Goal: Navigation & Orientation: Find specific page/section

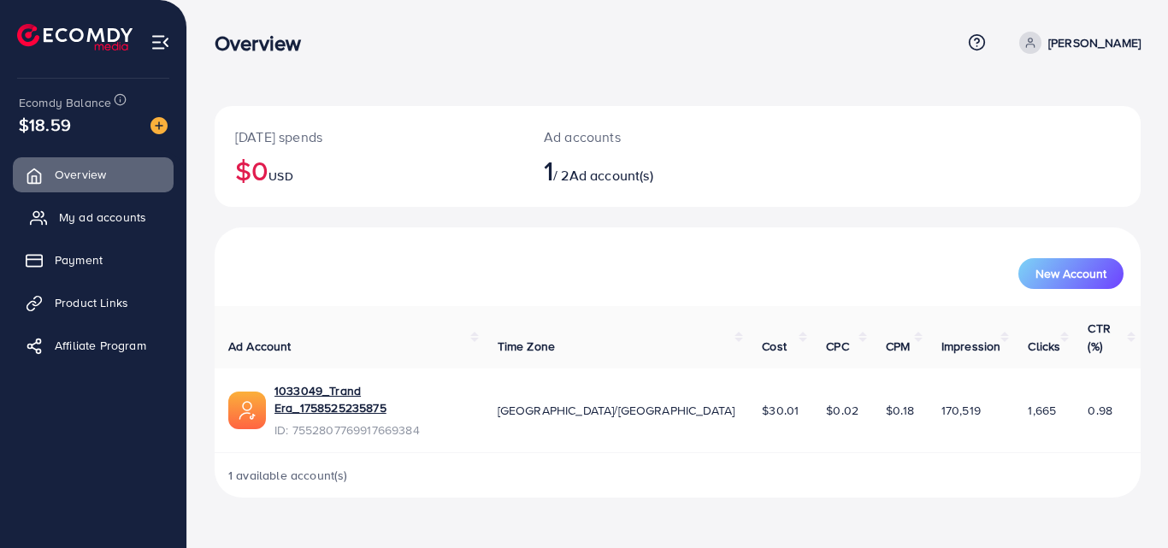
click at [114, 214] on span "My ad accounts" at bounding box center [102, 217] width 87 height 17
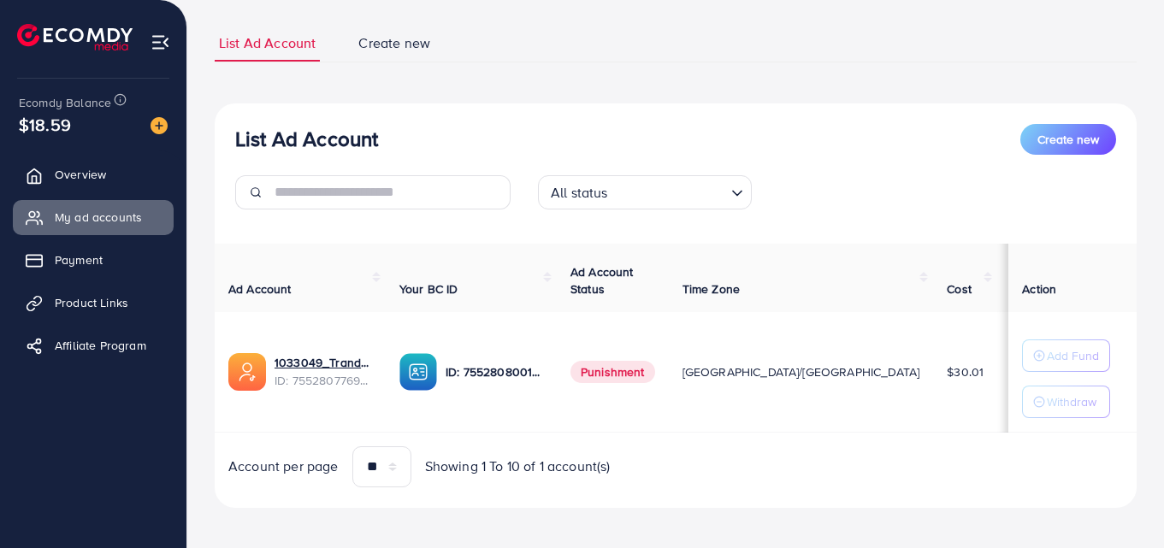
scroll to position [103, 0]
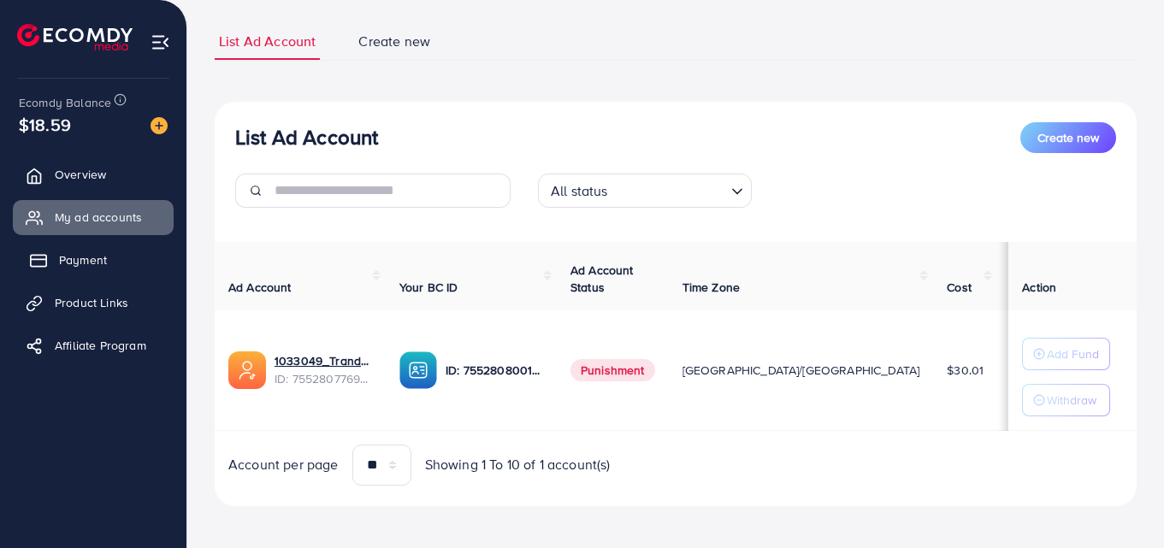
click at [80, 271] on link "Payment" at bounding box center [93, 260] width 161 height 34
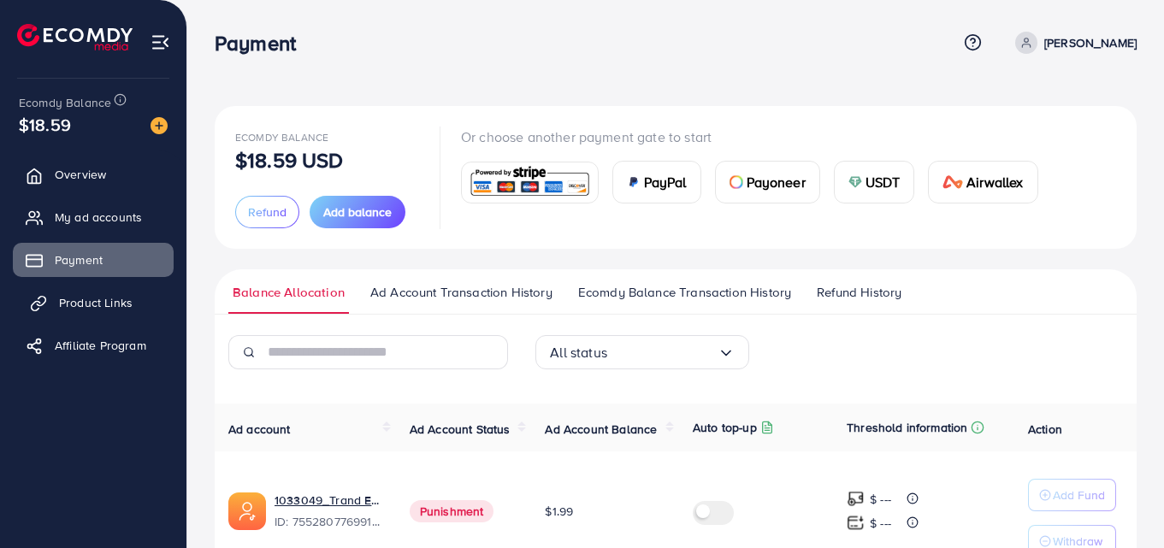
click at [84, 302] on span "Product Links" at bounding box center [96, 302] width 74 height 17
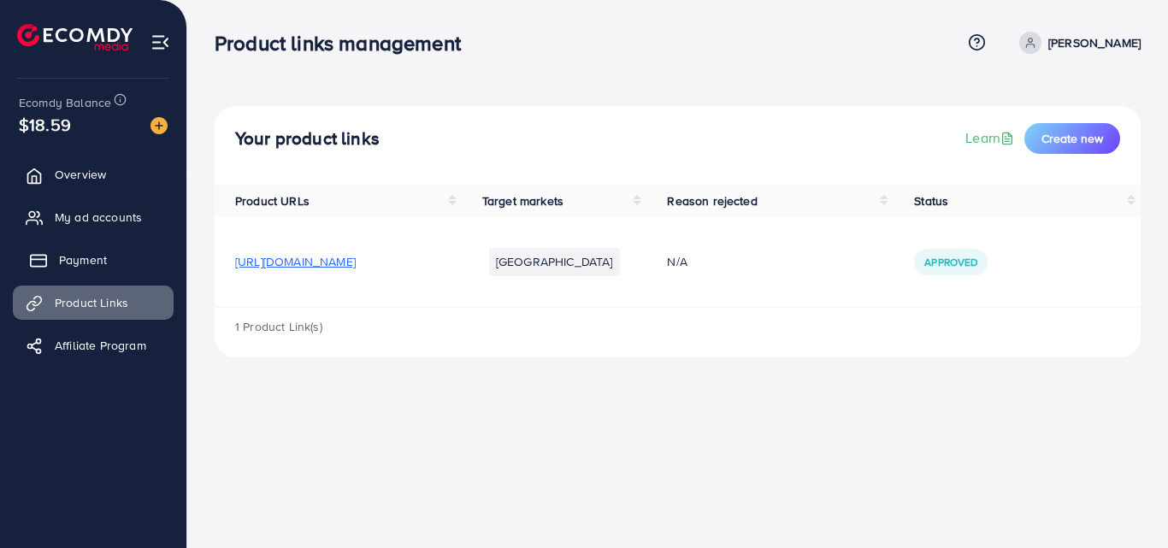
click at [80, 260] on span "Payment" at bounding box center [83, 259] width 48 height 17
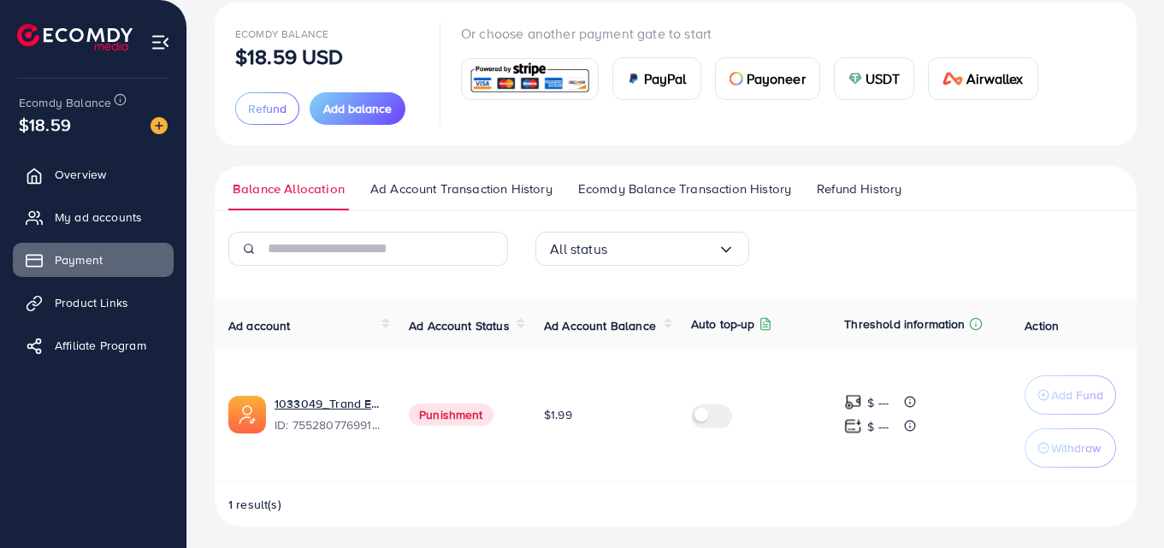
scroll to position [109, 0]
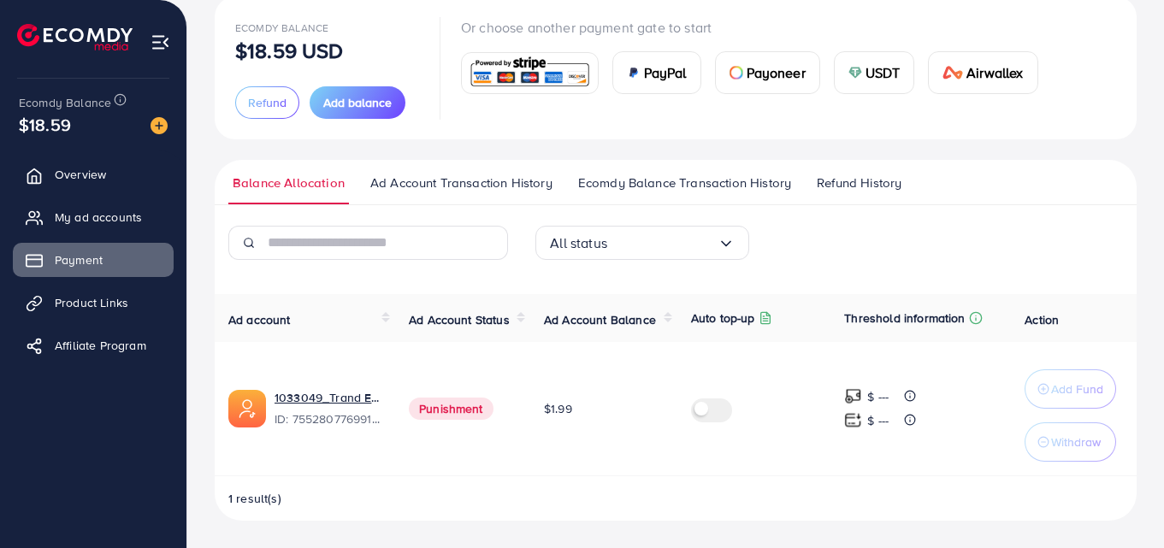
click at [457, 411] on span "Punishment" at bounding box center [451, 409] width 85 height 22
click at [105, 215] on span "My ad accounts" at bounding box center [102, 217] width 87 height 17
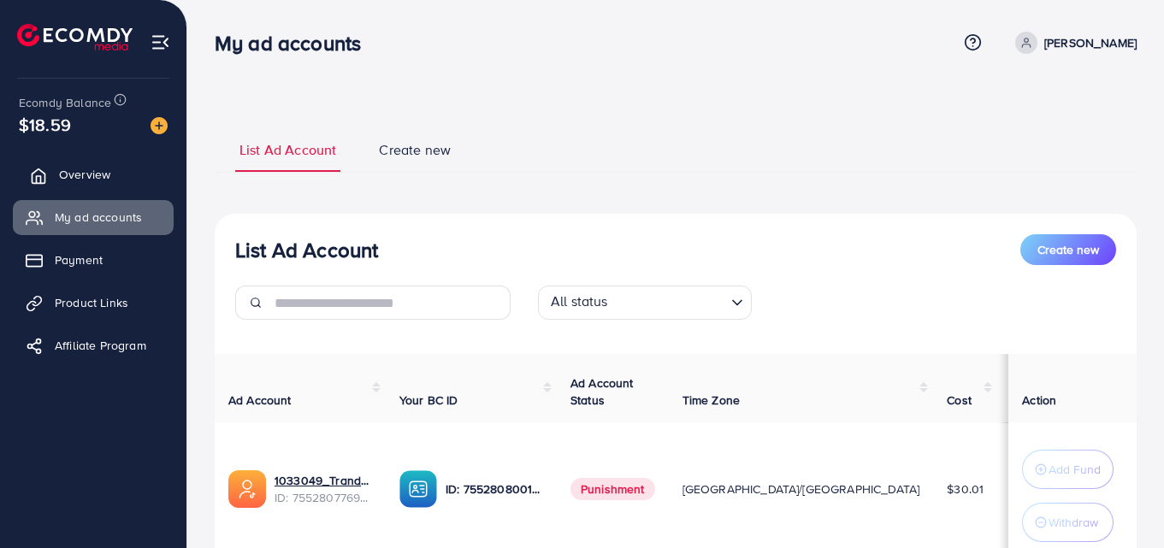
click at [87, 166] on span "Overview" at bounding box center [84, 174] width 51 height 17
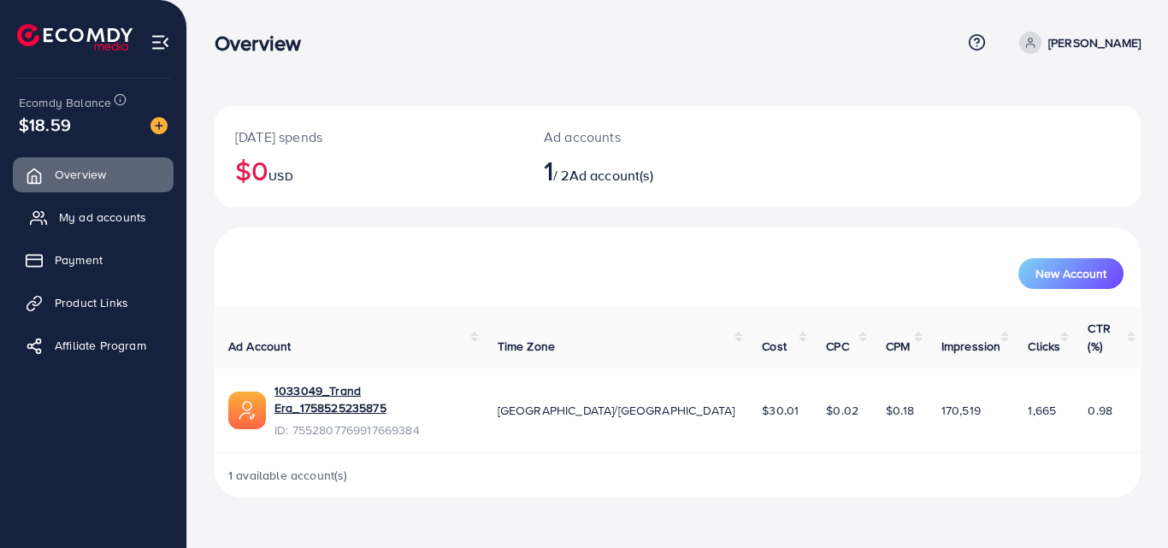
click at [80, 209] on span "My ad accounts" at bounding box center [102, 217] width 87 height 17
